Goal: Transaction & Acquisition: Purchase product/service

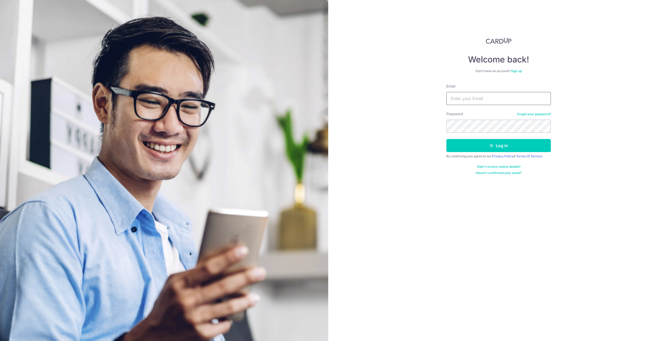
click at [472, 99] on input "Email" at bounding box center [498, 98] width 104 height 13
type input "Janicesohjw@gmail.com"
click at [545, 146] on button "Log in" at bounding box center [498, 145] width 104 height 13
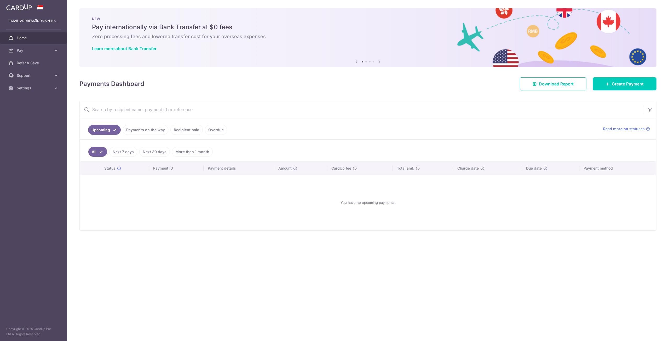
click at [284, 89] on div "Payments Dashboard Download Report Create Payment" at bounding box center [367, 82] width 577 height 15
click at [43, 54] on link "Pay" at bounding box center [33, 50] width 67 height 13
click at [30, 62] on span "Payments" at bounding box center [34, 62] width 34 height 5
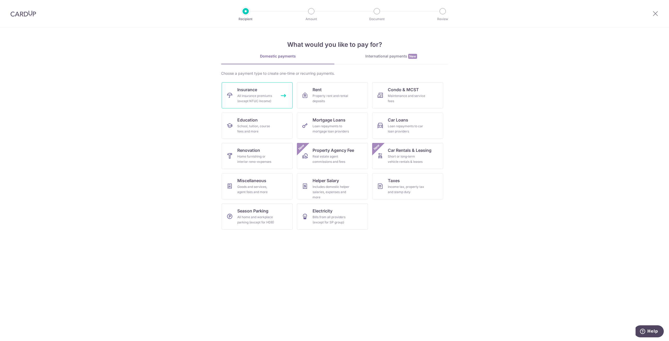
click at [258, 94] on div "All insurance premiums (except NTUC Income)" at bounding box center [256, 98] width 38 height 10
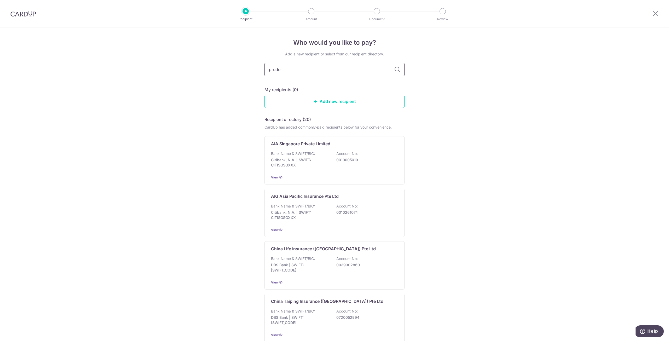
type input "[PERSON_NAME]"
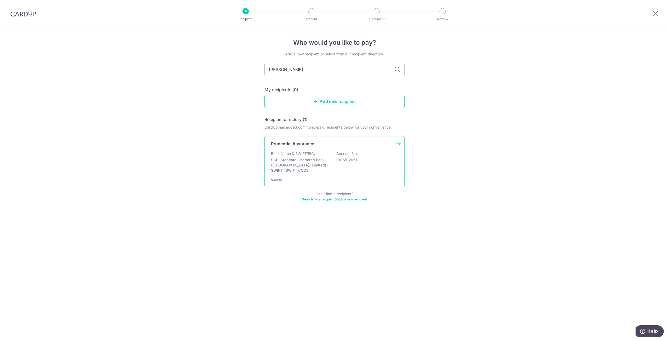
click at [287, 153] on p "Bank Name & SWIFT/BIC:" at bounding box center [293, 153] width 44 height 5
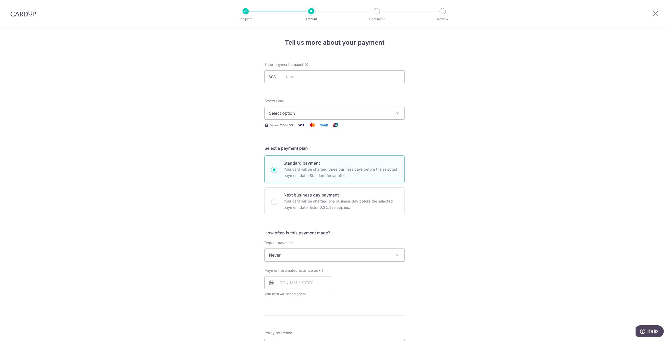
click at [311, 65] on div "Enter payment amount SGD" at bounding box center [334, 72] width 140 height 21
click at [303, 76] on input "text" at bounding box center [334, 76] width 140 height 13
type input "239.45"
click at [351, 115] on span "Select option" at bounding box center [330, 113] width 122 height 6
click at [342, 162] on span "**** 7460" at bounding box center [334, 163] width 131 height 6
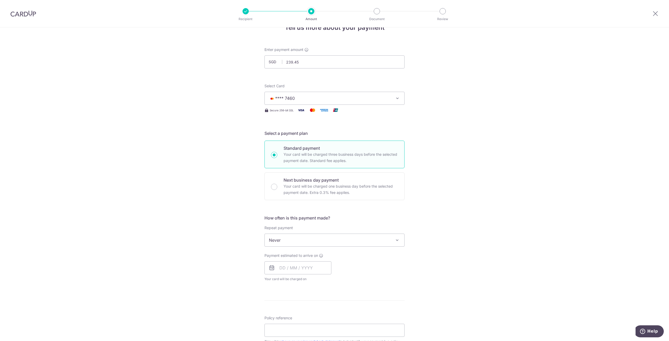
scroll to position [26, 0]
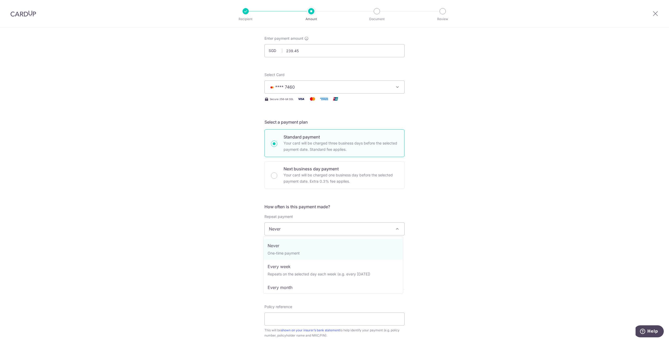
click at [323, 231] on span "Never" at bounding box center [334, 229] width 139 height 13
select select "3"
click at [313, 258] on input "text" at bounding box center [297, 256] width 67 height 13
drag, startPoint x: 440, startPoint y: 284, endPoint x: 421, endPoint y: 290, distance: 19.8
click at [440, 284] on div "Tell us more about your payment Enter payment amount SGD 239.45 239.45 Select C…" at bounding box center [334, 240] width 669 height 478
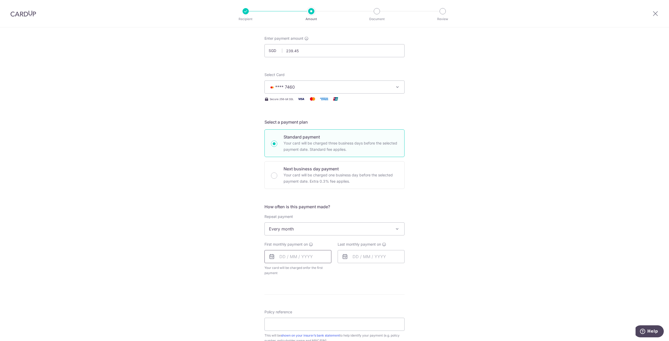
click at [317, 255] on input "text" at bounding box center [297, 256] width 67 height 13
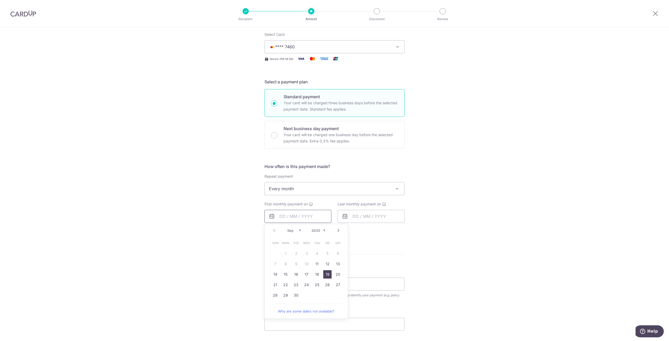
scroll to position [78, 0]
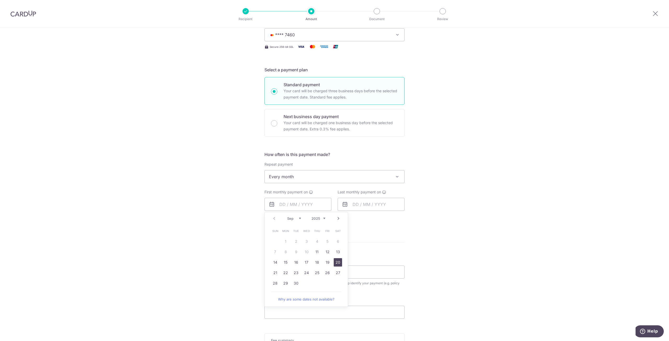
click at [336, 261] on link "20" at bounding box center [338, 262] width 8 height 8
type input "20/09/2025"
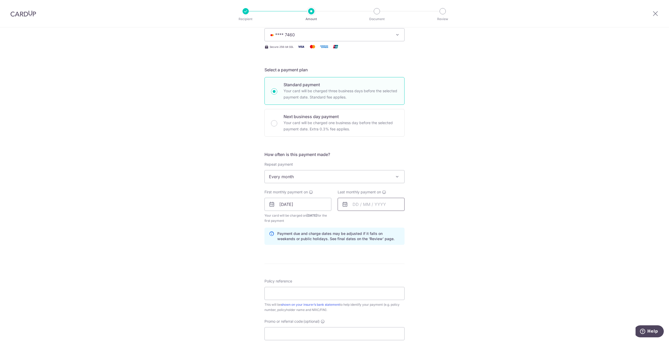
click at [363, 207] on input "text" at bounding box center [371, 204] width 67 height 13
click at [398, 219] on div "Prev Next Sep Oct Nov Dec 2025 2026 2027 2028 2029 2030 2031 2032 2033 2034 2035" at bounding box center [379, 218] width 83 height 13
click at [395, 218] on select "2025 2026 2027 2028 2029 2030 2031 2032 2033 2034 2035" at bounding box center [392, 218] width 14 height 4
click at [388, 271] on link "24" at bounding box center [390, 273] width 8 height 8
type input "24/09/2026"
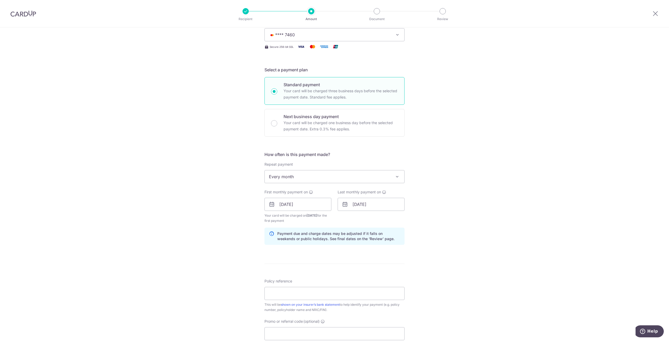
click at [446, 265] on div "Tell us more about your payment Enter payment amount SGD 239.45 239.45 Select C…" at bounding box center [334, 198] width 669 height 499
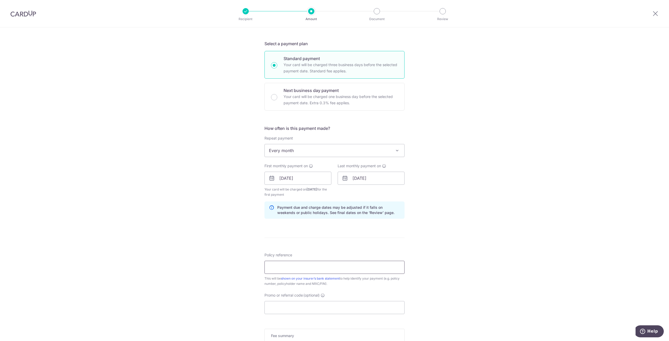
click at [348, 270] on input "Policy reference" at bounding box center [334, 267] width 140 height 13
type input "54658271"
click at [477, 245] on div "Tell us more about your payment Enter payment amount SGD 239.45 239.45 Select C…" at bounding box center [334, 172] width 669 height 499
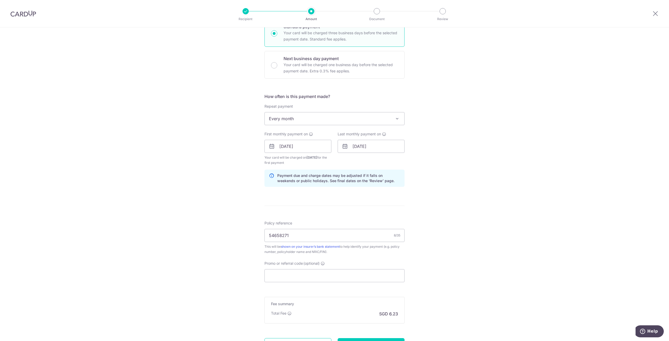
scroll to position [183, 0]
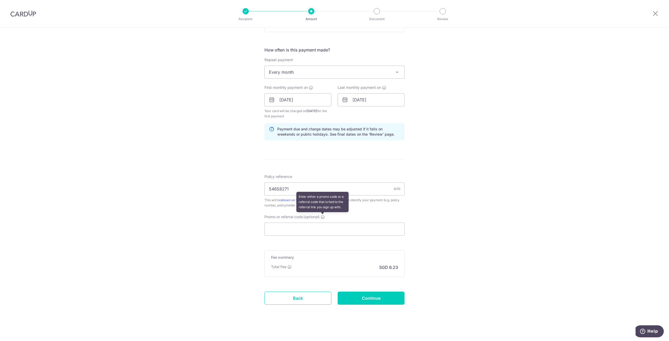
click at [323, 217] on icon at bounding box center [323, 217] width 4 height 4
click at [323, 223] on input "Promo or referral code (optional) Enter either a promo code or a referral code …" at bounding box center [334, 229] width 140 height 13
click at [323, 227] on input "Promo or referral code (optional)" at bounding box center [334, 229] width 140 height 13
click at [466, 229] on div "Tell us more about your payment Enter payment amount SGD 239.45 239.45 Select C…" at bounding box center [334, 94] width 669 height 499
click at [434, 259] on div "Tell us more about your payment Enter payment amount SGD 239.45 239.45 Select C…" at bounding box center [334, 94] width 669 height 499
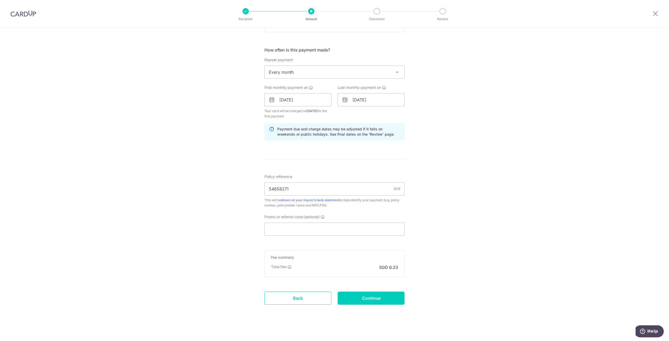
click at [435, 259] on div "Tell us more about your payment Enter payment amount SGD 239.45 239.45 Select C…" at bounding box center [334, 94] width 669 height 499
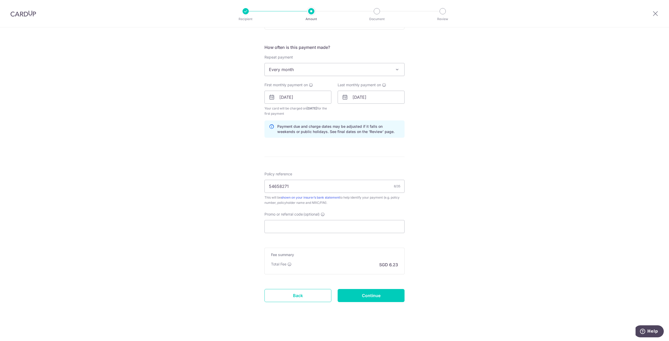
scroll to position [186, 0]
drag, startPoint x: 402, startPoint y: 298, endPoint x: 454, endPoint y: 253, distance: 68.5
click at [402, 298] on input "Continue" at bounding box center [371, 295] width 67 height 13
type input "Create Schedule"
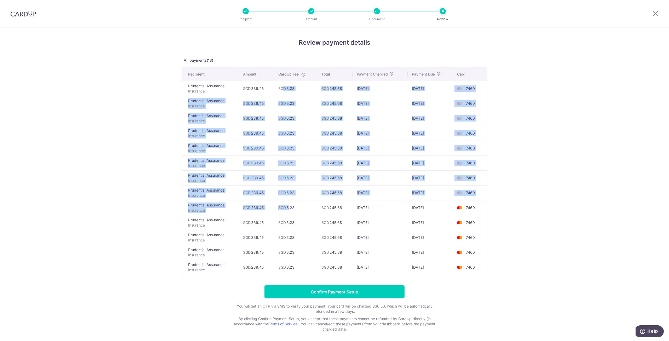
drag, startPoint x: 283, startPoint y: 89, endPoint x: 287, endPoint y: 203, distance: 114.2
click at [287, 204] on tbody "Prudential Assurance Insurance SGD 239.45 SGD 6.23 SGD 245.68 [DATE] [DATE] 746…" at bounding box center [334, 178] width 305 height 194
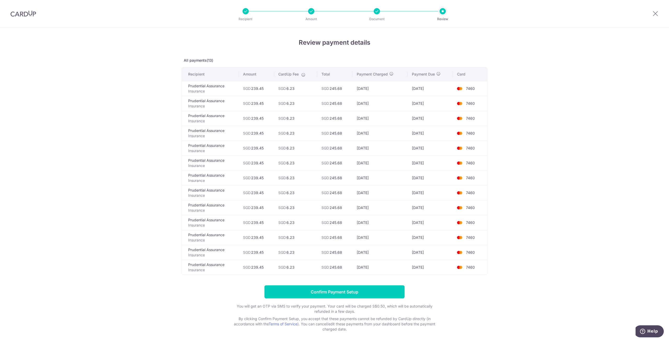
click at [542, 138] on div "Review payment details All payments(13) Recipient Amount CardUp Fee Total Payme…" at bounding box center [334, 194] width 669 height 335
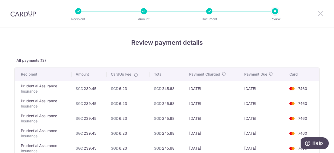
click at [321, 11] on div at bounding box center [320, 13] width 27 height 27
click at [321, 13] on icon at bounding box center [321, 13] width 6 height 7
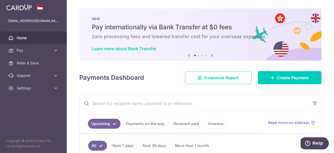
click at [24, 37] on span "Home" at bounding box center [34, 37] width 34 height 5
